Goal: Transaction & Acquisition: Purchase product/service

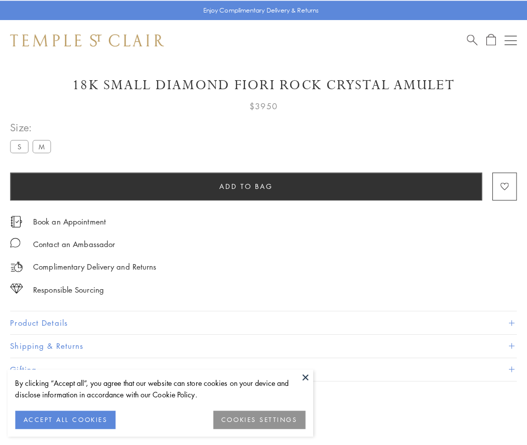
scroll to position [25, 0]
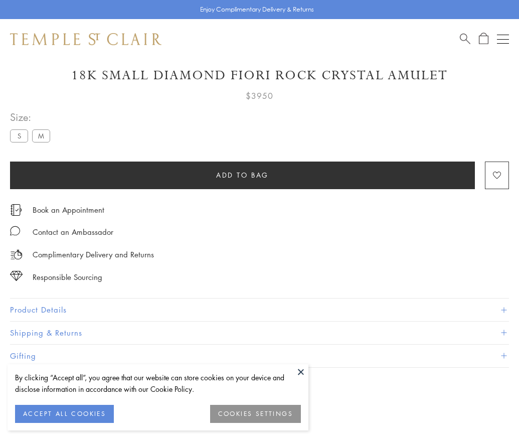
click at [242, 175] on span "Add to bag" at bounding box center [242, 175] width 53 height 11
